Goal: Task Accomplishment & Management: Use online tool/utility

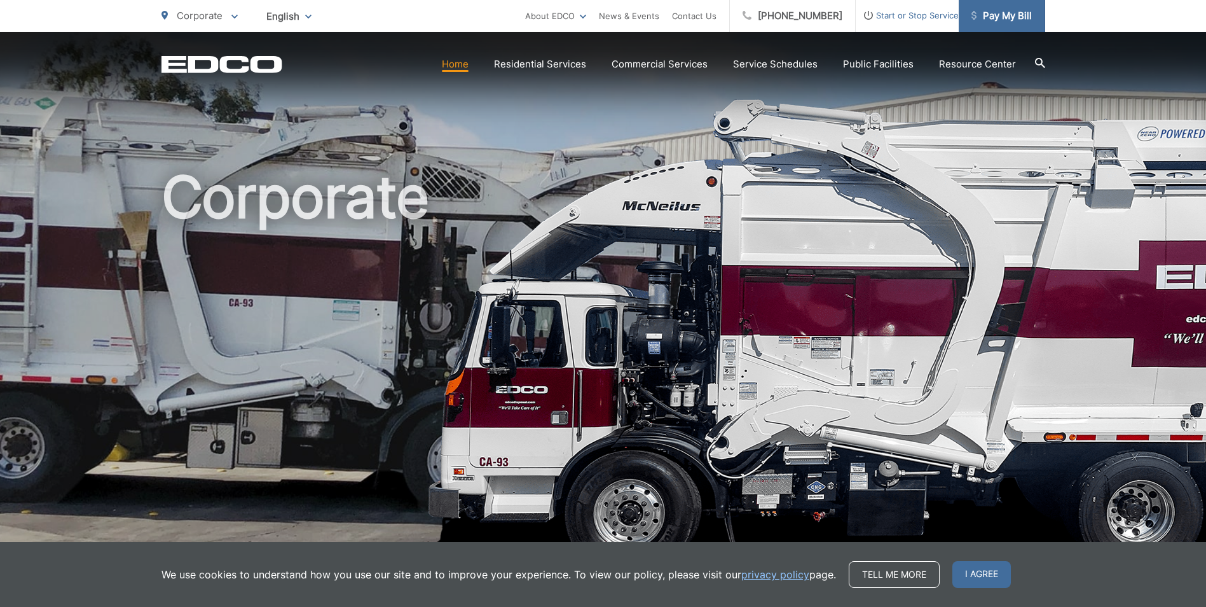
click at [960, 10] on span "Pay My Bill" at bounding box center [1001, 15] width 60 height 15
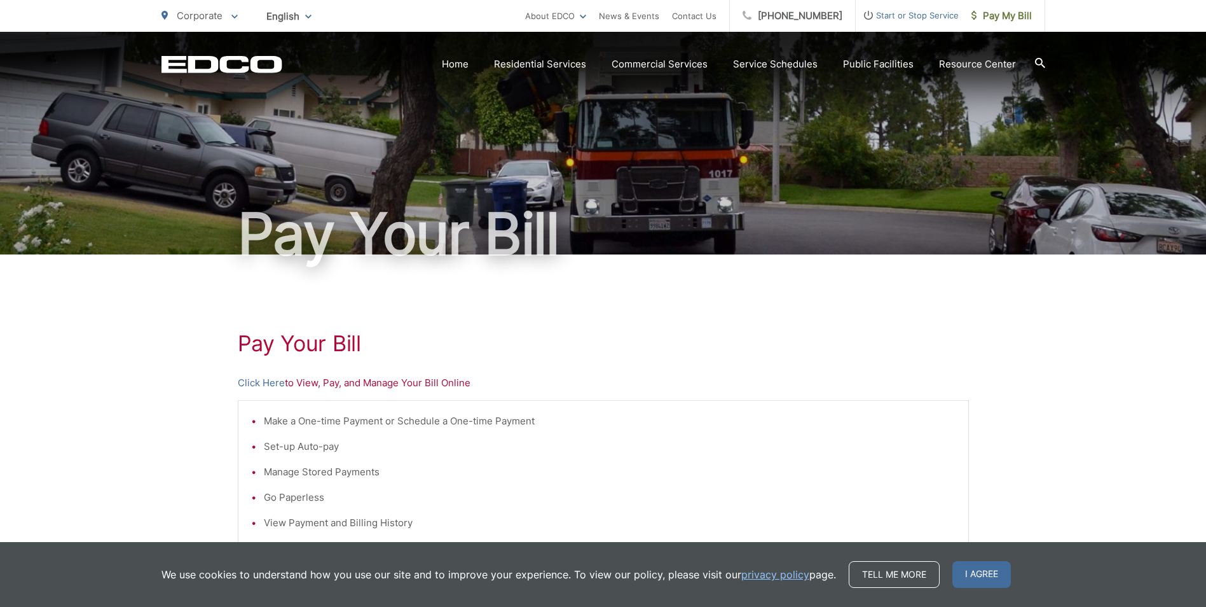
click at [252, 392] on div "Pay Your [PERSON_NAME] Here to View, Pay, and Manage Your Bill Online Make a On…" at bounding box center [603, 539] width 731 height 571
click at [255, 377] on link "Click Here" at bounding box center [261, 382] width 47 height 15
